Goal: Transaction & Acquisition: Purchase product/service

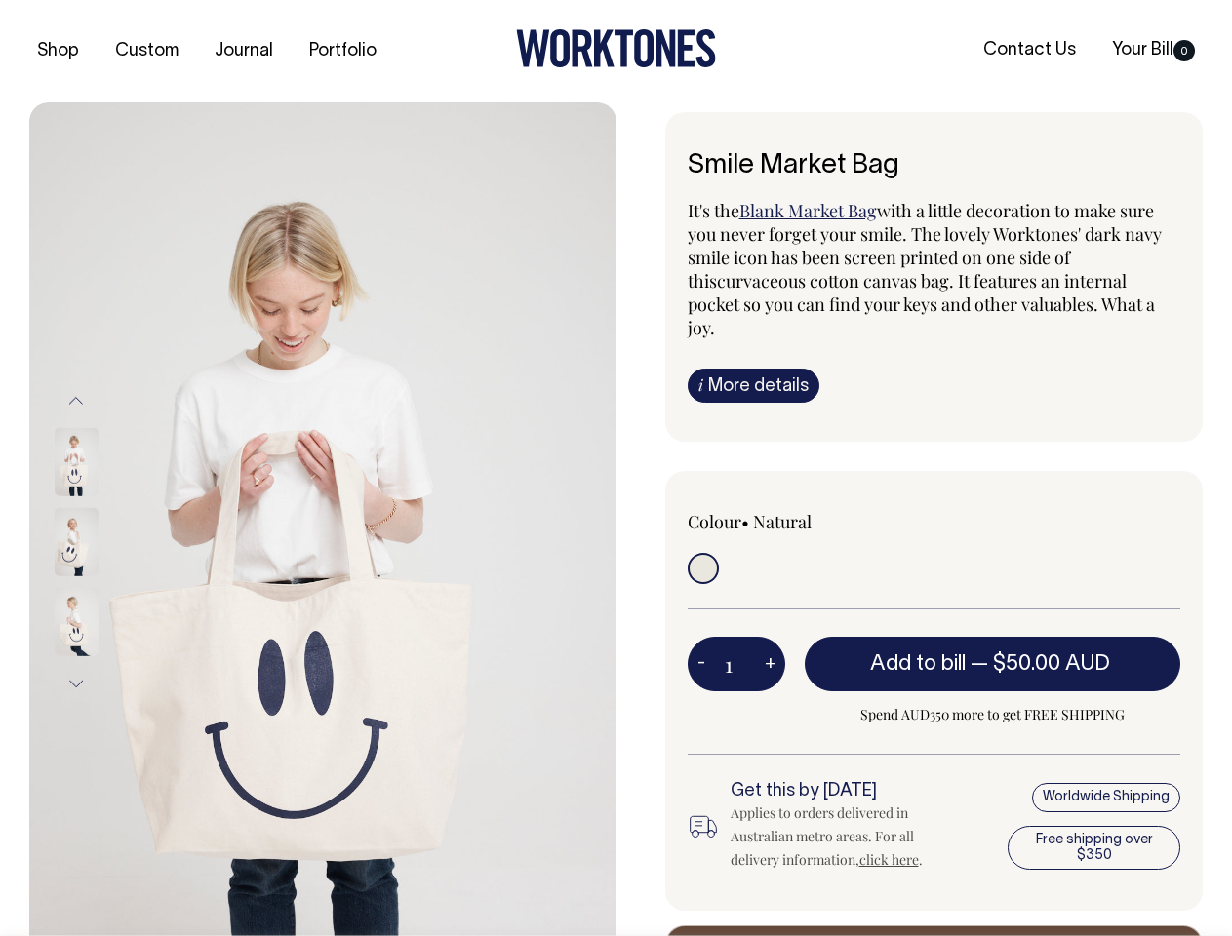
click at [323, 519] on img at bounding box center [322, 542] width 587 height 880
click at [102, 541] on div at bounding box center [103, 542] width 98 height 80
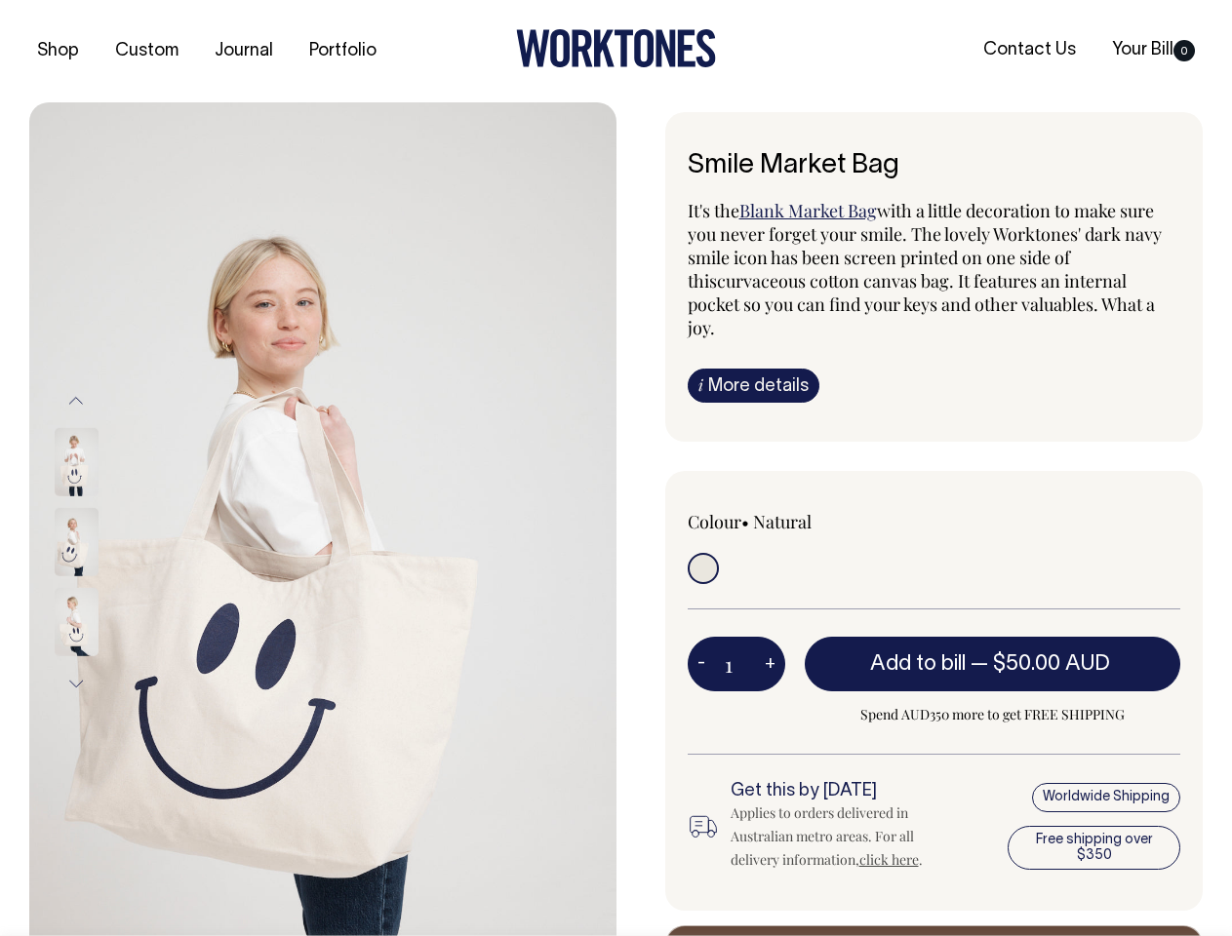
click at [76, 400] on button "Previous" at bounding box center [75, 400] width 29 height 44
click at [102, 582] on div at bounding box center [103, 622] width 98 height 80
click at [76, 684] on button "Next" at bounding box center [75, 684] width 29 height 44
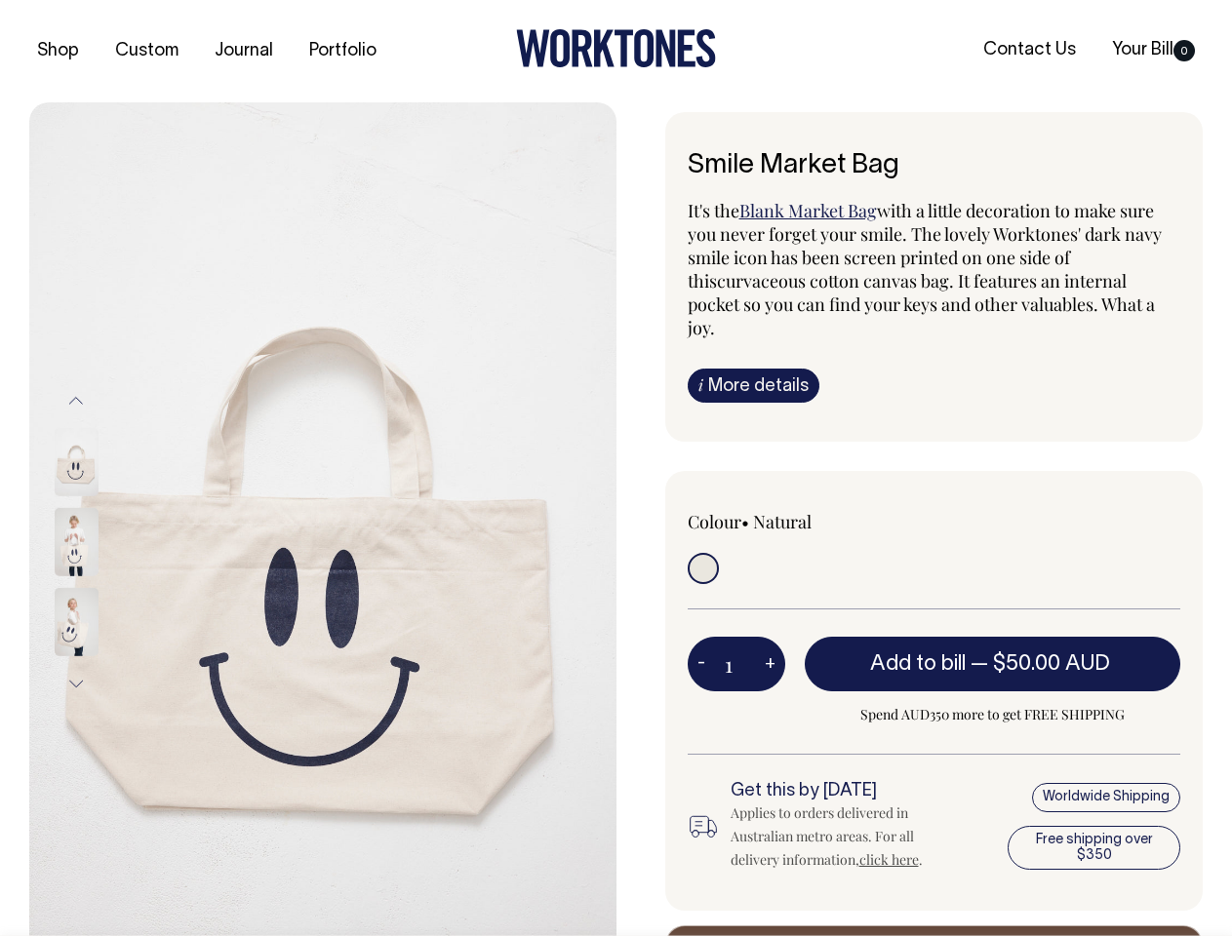
click at [701, 645] on button "-" at bounding box center [701, 664] width 27 height 39
click at [769, 645] on button "+" at bounding box center [770, 664] width 30 height 39
type input "2"
click at [993, 654] on span "— $50.00 AUD" at bounding box center [1042, 664] width 144 height 20
